Goal: Task Accomplishment & Management: Manage account settings

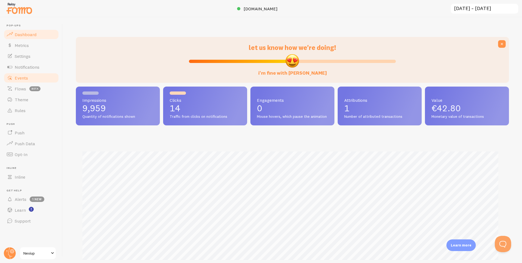
click at [21, 76] on span "Events" at bounding box center [21, 77] width 13 height 5
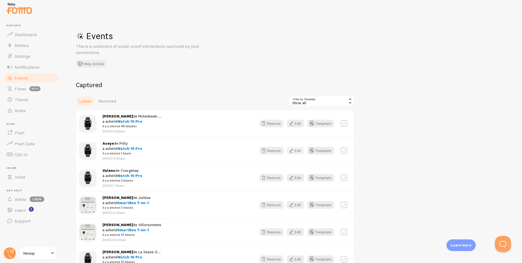
click at [294, 150] on icon "button" at bounding box center [291, 151] width 7 height 7
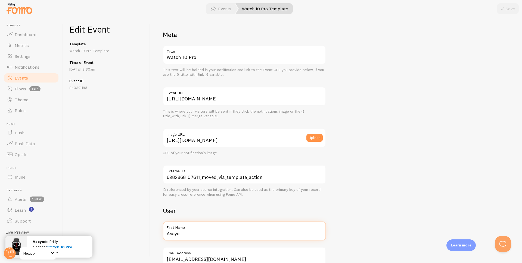
drag, startPoint x: 196, startPoint y: 235, endPoint x: 142, endPoint y: 237, distance: 53.8
click at [142, 237] on div "Edit Event Template Watch 10 Pro Template Time of Event Sep 4th @ 9:30am Event …" at bounding box center [292, 140] width 459 height 246
type input "Naomie"
drag, startPoint x: 509, startPoint y: 10, endPoint x: 407, endPoint y: 31, distance: 104.0
click at [509, 10] on button "Save" at bounding box center [508, 8] width 22 height 11
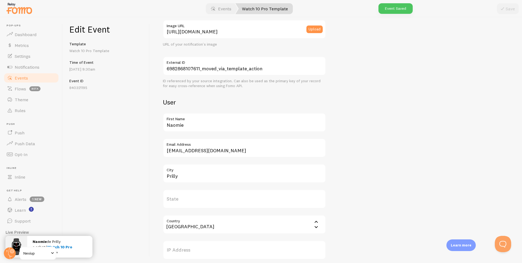
scroll to position [190, 0]
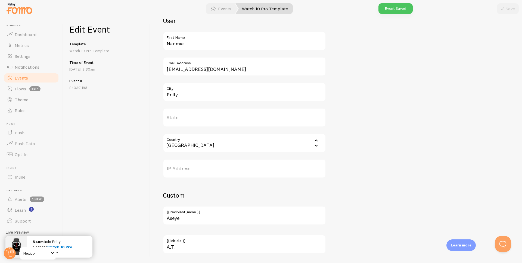
click at [27, 78] on span "Events" at bounding box center [21, 77] width 13 height 5
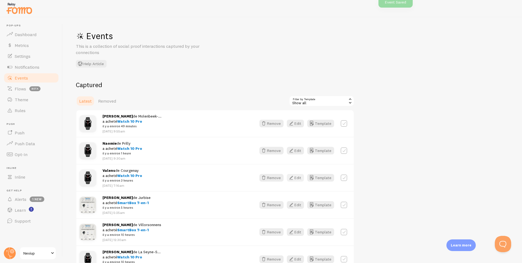
click at [297, 178] on button "Edit" at bounding box center [295, 178] width 17 height 8
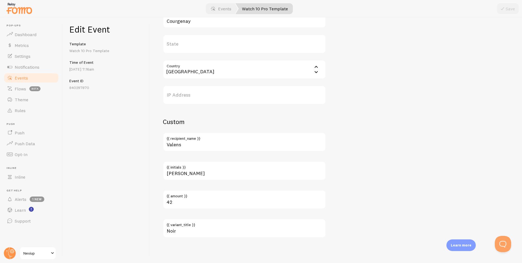
scroll to position [265, 0]
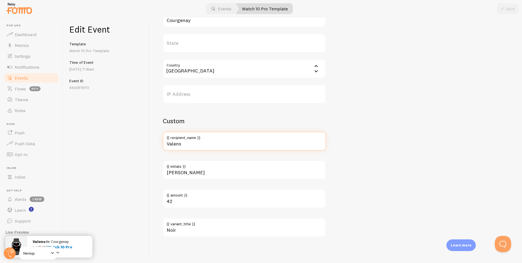
drag, startPoint x: 188, startPoint y: 144, endPoint x: 174, endPoint y: 148, distance: 15.2
click at [174, 148] on input "Valens" at bounding box center [244, 141] width 163 height 19
type input "Valerie"
click at [507, 12] on button "Save" at bounding box center [508, 8] width 22 height 11
click at [19, 80] on span "Events" at bounding box center [21, 77] width 13 height 5
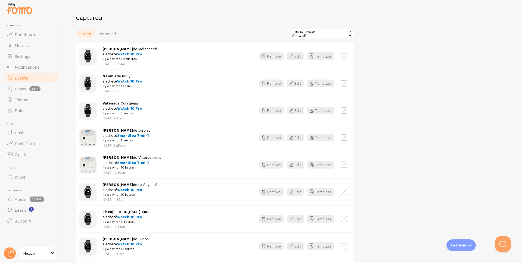
scroll to position [81, 0]
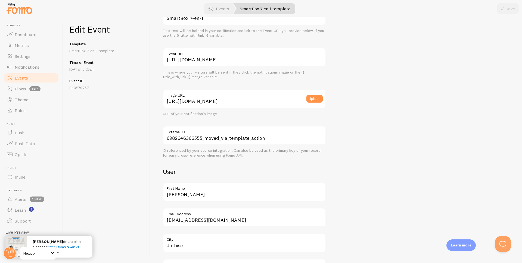
scroll to position [109, 0]
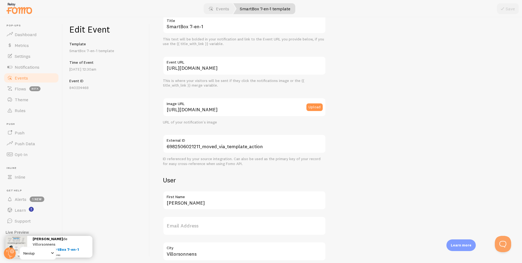
scroll to position [109, 0]
